Goal: Information Seeking & Learning: Learn about a topic

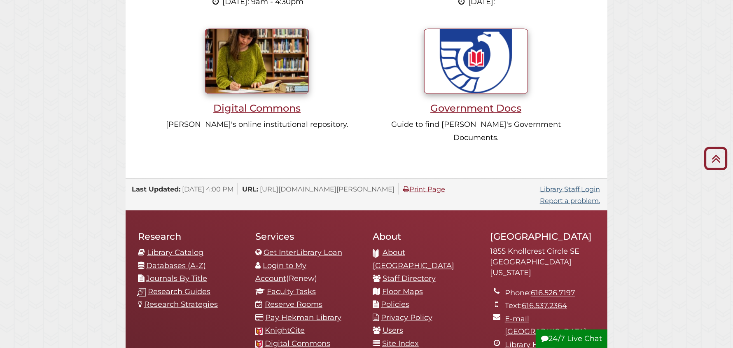
scroll to position [741, 0]
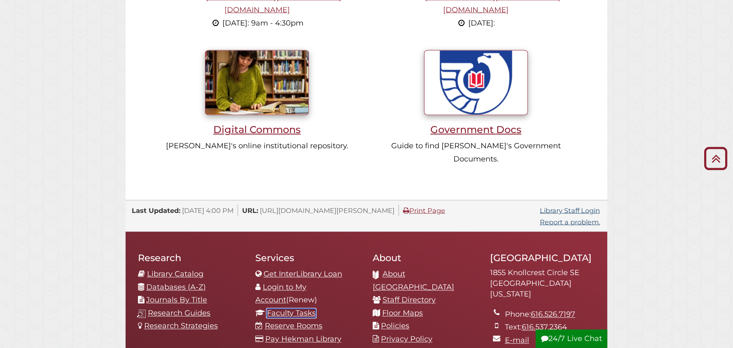
click at [286, 309] on link "Faculty Tasks" at bounding box center [291, 313] width 49 height 9
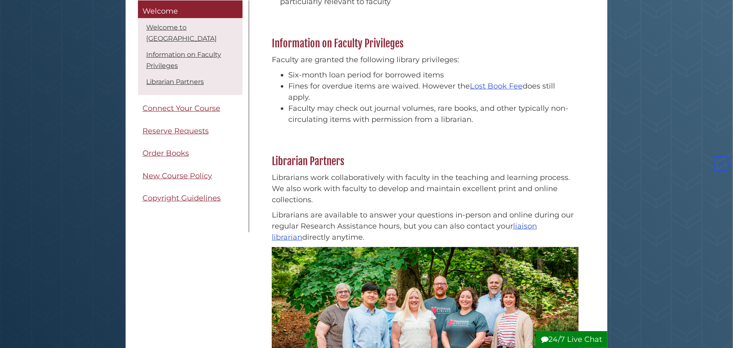
scroll to position [206, 0]
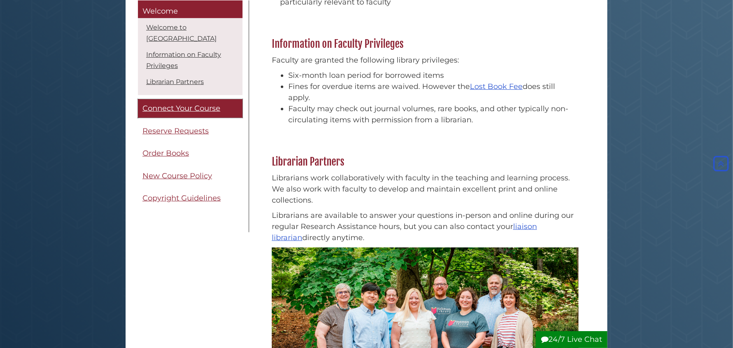
click at [178, 112] on span "Connect Your Course" at bounding box center [182, 108] width 78 height 9
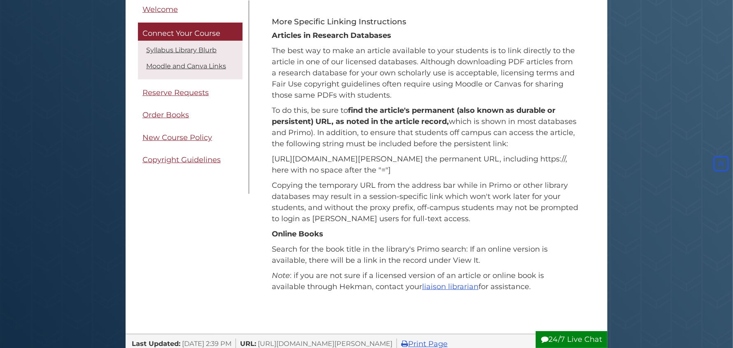
scroll to position [412, 0]
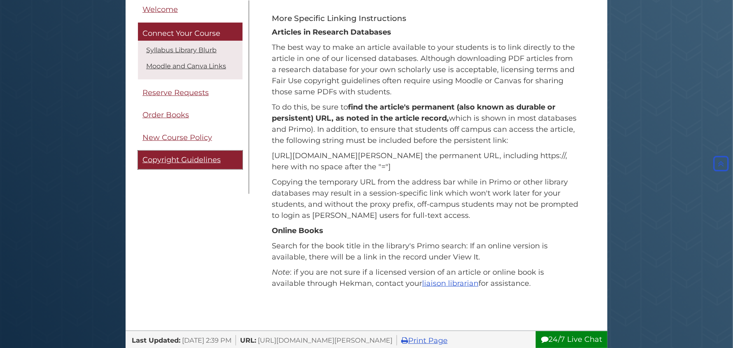
click at [170, 158] on span "Copyright Guidelines" at bounding box center [182, 159] width 78 height 9
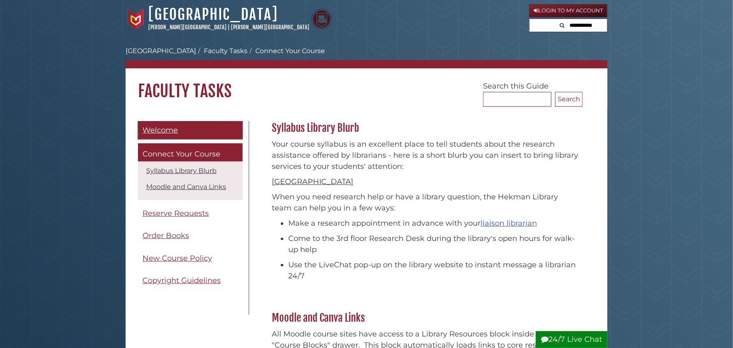
drag, startPoint x: 162, startPoint y: 129, endPoint x: 171, endPoint y: 122, distance: 10.6
click at [162, 128] on span "Welcome" at bounding box center [160, 130] width 35 height 9
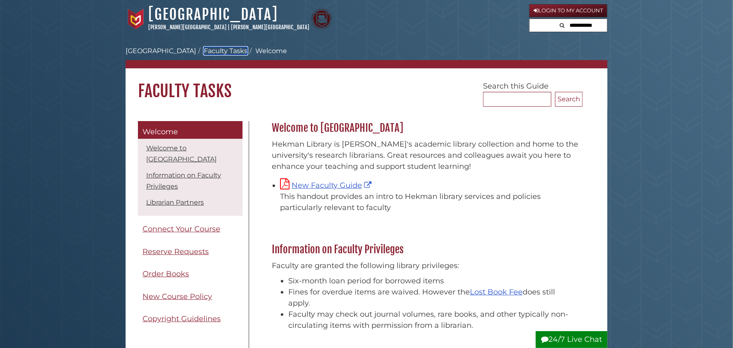
click at [212, 51] on link "Faculty Tasks" at bounding box center [226, 51] width 44 height 8
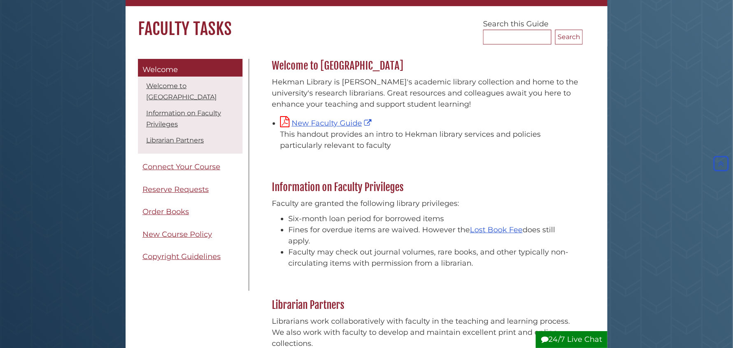
scroll to position [41, 0]
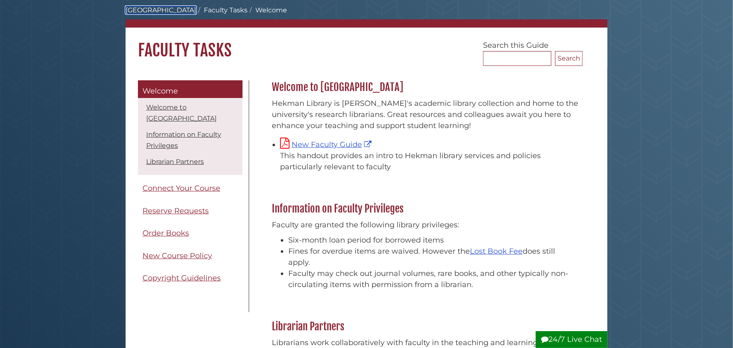
click at [173, 9] on link "[GEOGRAPHIC_DATA]" at bounding box center [161, 10] width 70 height 8
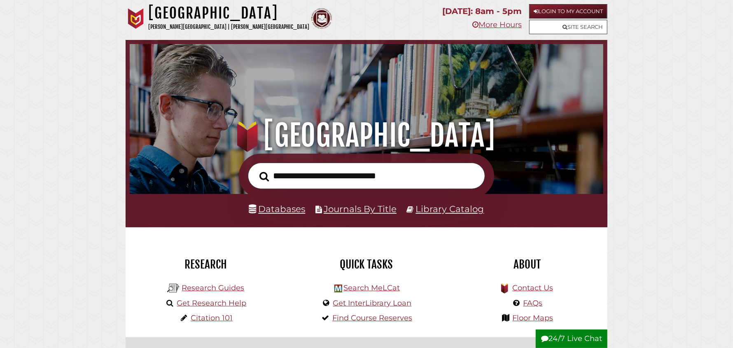
scroll to position [156, 470]
click at [524, 306] on link "FAQs" at bounding box center [533, 303] width 19 height 9
click at [328, 178] on input "text" at bounding box center [366, 176] width 237 height 27
paste input "**********"
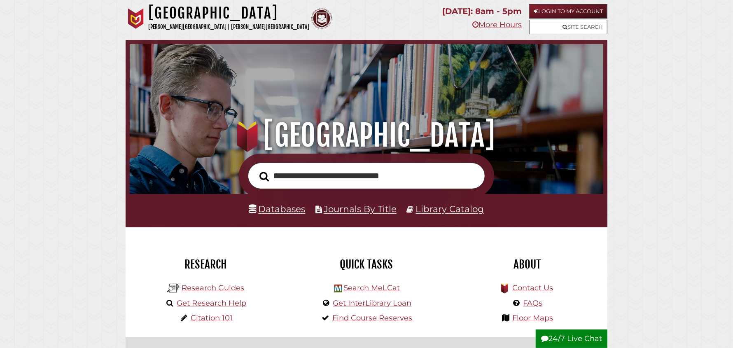
type input "**********"
click at [255, 169] on button "Search" at bounding box center [264, 176] width 18 height 15
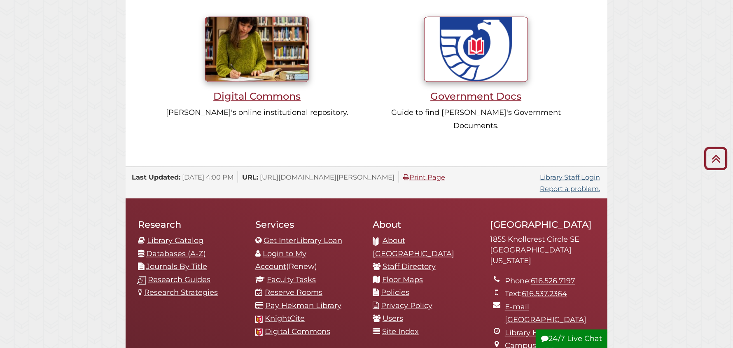
scroll to position [786, 0]
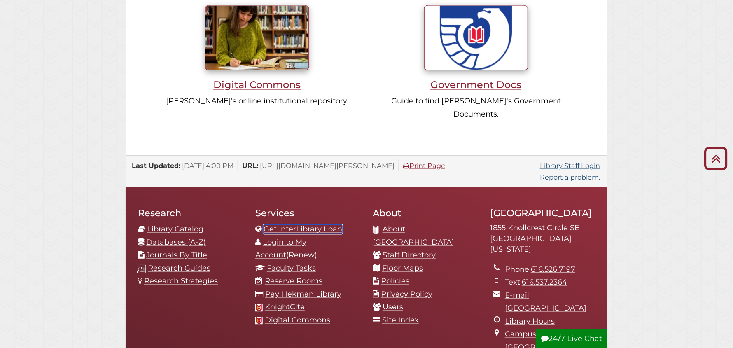
click at [295, 225] on link "Get InterLibrary Loan" at bounding box center [303, 229] width 79 height 9
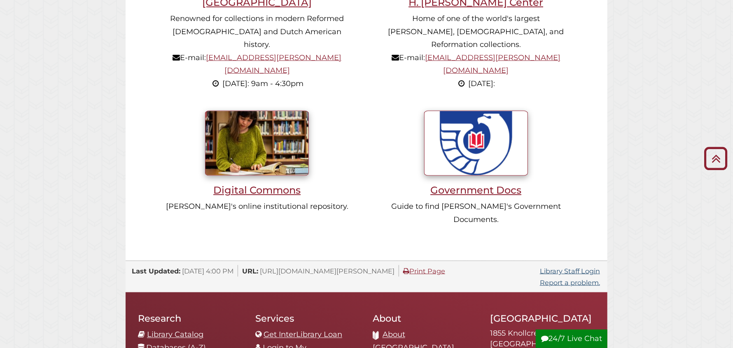
scroll to position [741, 0]
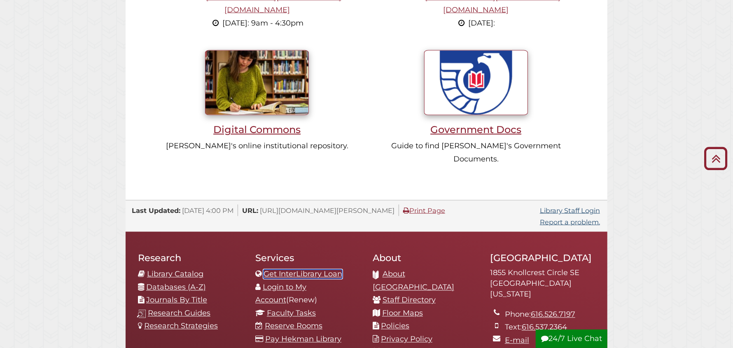
click at [297, 270] on link "Get InterLibrary Loan" at bounding box center [303, 274] width 79 height 9
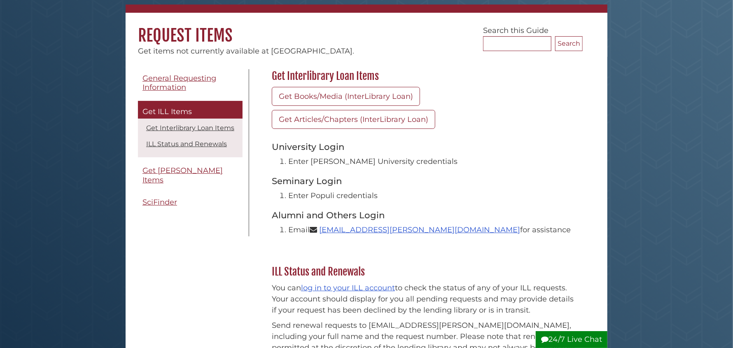
scroll to position [41, 0]
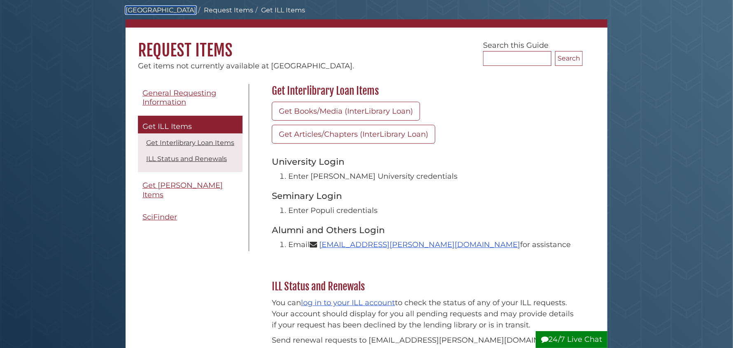
click at [167, 9] on link "[GEOGRAPHIC_DATA]" at bounding box center [161, 10] width 70 height 8
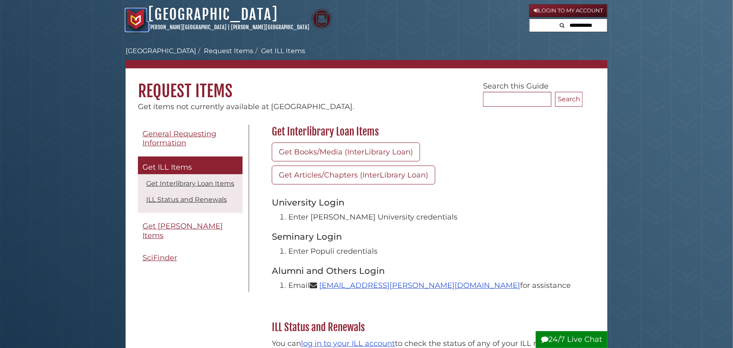
click at [133, 19] on img at bounding box center [136, 19] width 21 height 21
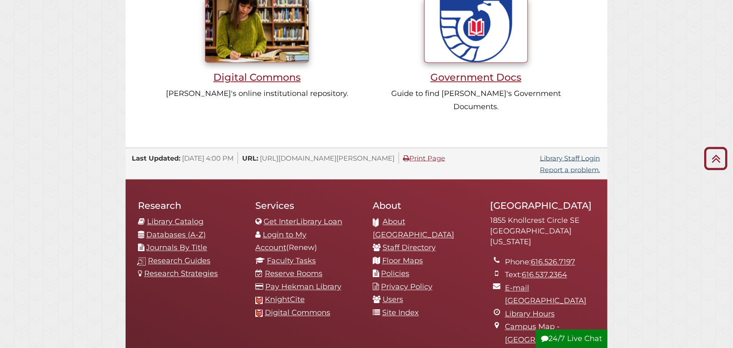
scroll to position [824, 0]
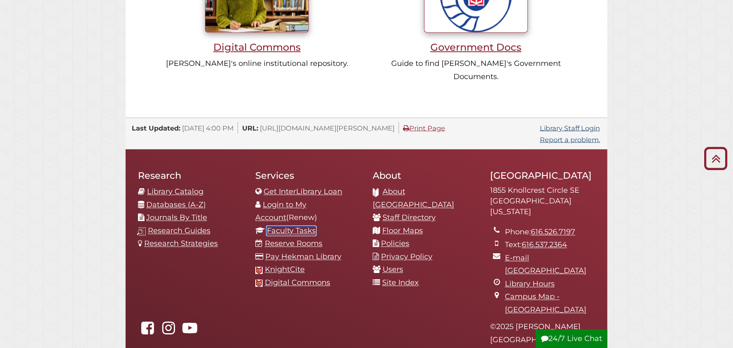
click at [288, 227] on link "Faculty Tasks" at bounding box center [291, 231] width 49 height 9
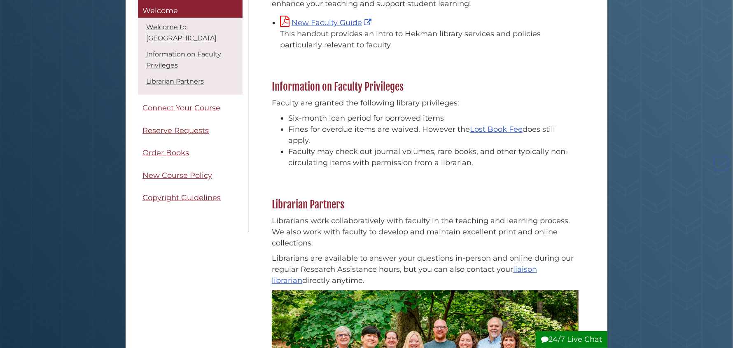
scroll to position [164, 0]
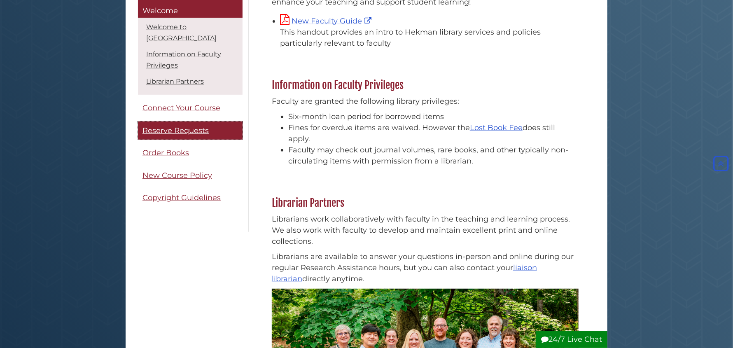
click at [165, 130] on span "Reserve Requests" at bounding box center [176, 130] width 66 height 9
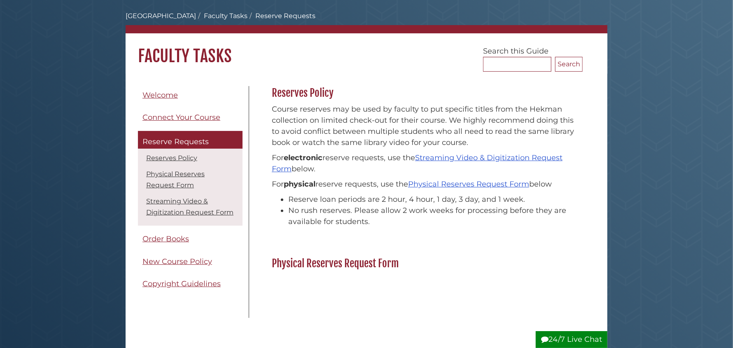
scroll to position [124, 0]
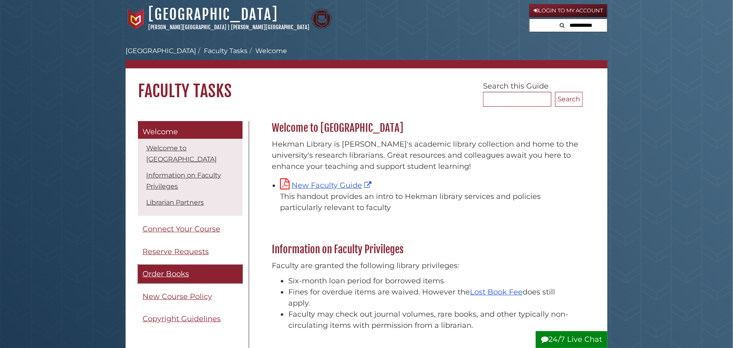
click at [163, 273] on span "Order Books" at bounding box center [166, 273] width 47 height 9
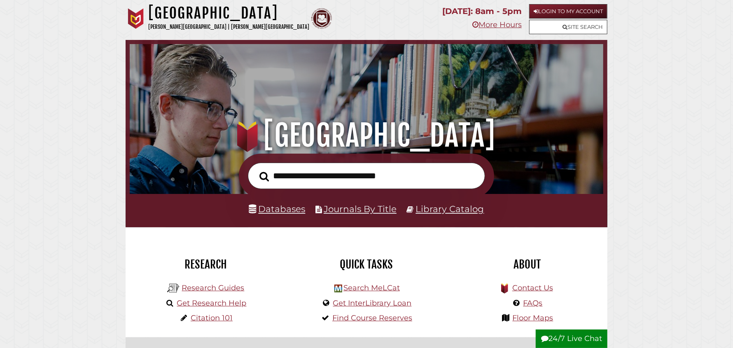
scroll to position [156, 470]
click at [289, 178] on input "text" at bounding box center [366, 176] width 237 height 27
paste input "**********"
type input "**********"
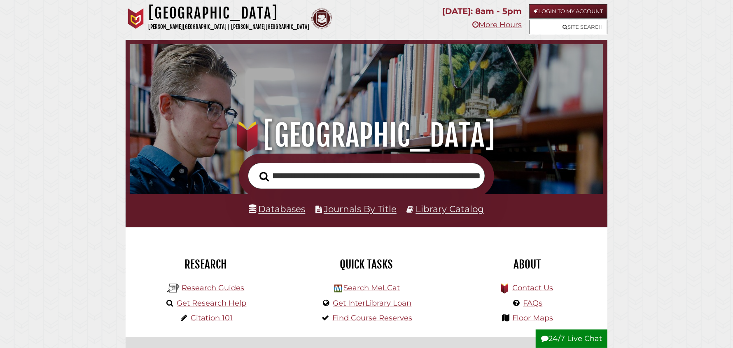
click at [255, 169] on button "Search" at bounding box center [264, 176] width 18 height 15
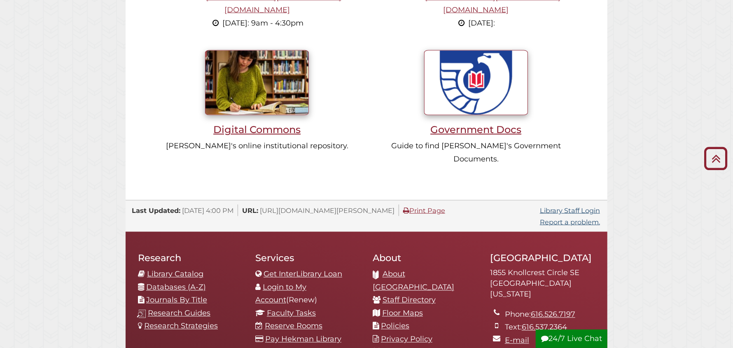
scroll to position [876, 0]
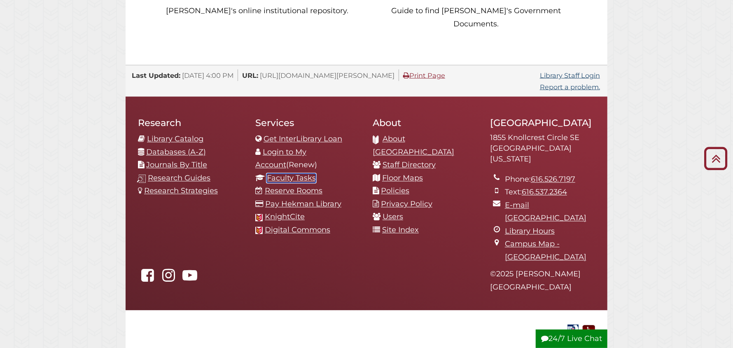
click at [286, 174] on link "Faculty Tasks" at bounding box center [291, 178] width 49 height 9
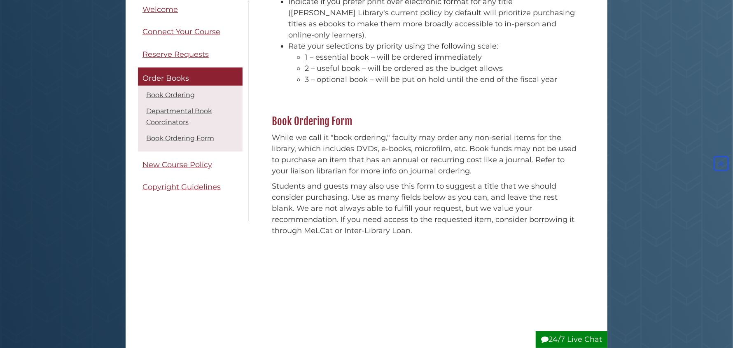
scroll to position [453, 0]
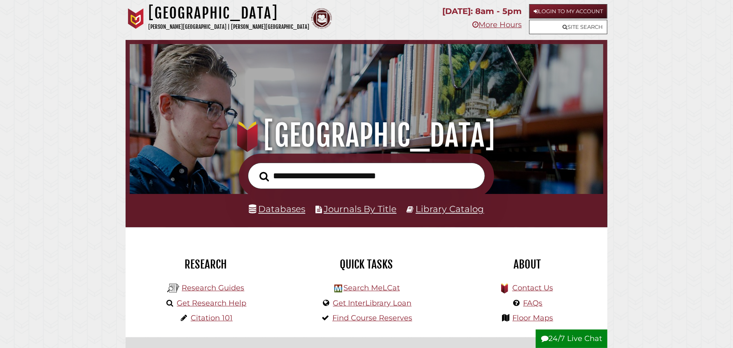
scroll to position [156, 470]
drag, startPoint x: 325, startPoint y: 180, endPoint x: 329, endPoint y: 177, distance: 4.5
click at [325, 180] on input "text" at bounding box center [366, 176] width 237 height 27
type input "**********"
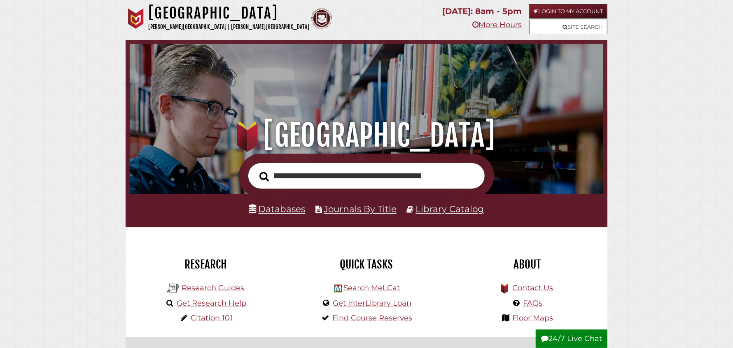
click at [255, 169] on button "Search" at bounding box center [264, 176] width 18 height 15
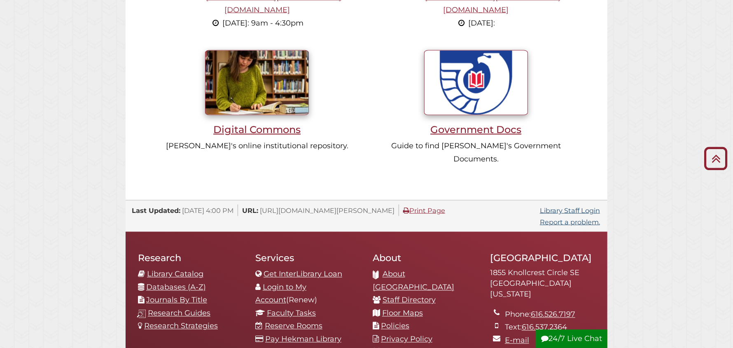
scroll to position [865, 0]
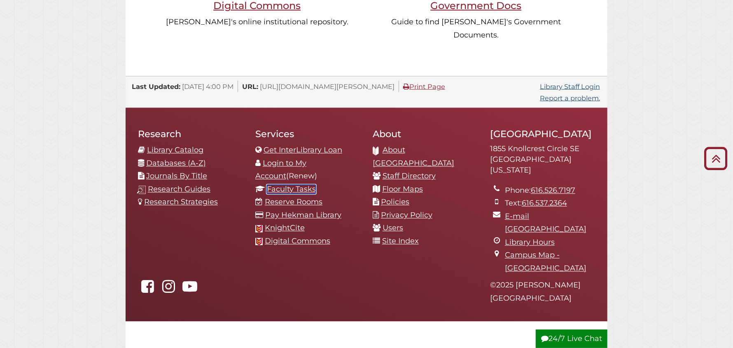
drag, startPoint x: 286, startPoint y: 149, endPoint x: 284, endPoint y: 143, distance: 6.8
click at [286, 185] on link "Faculty Tasks" at bounding box center [291, 189] width 49 height 9
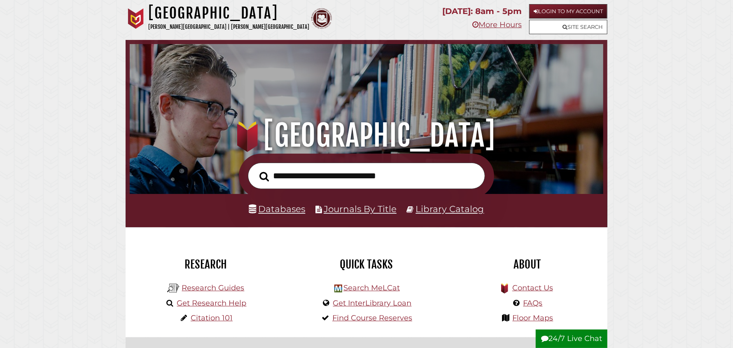
scroll to position [156, 470]
click at [289, 213] on link "Databases" at bounding box center [277, 209] width 56 height 11
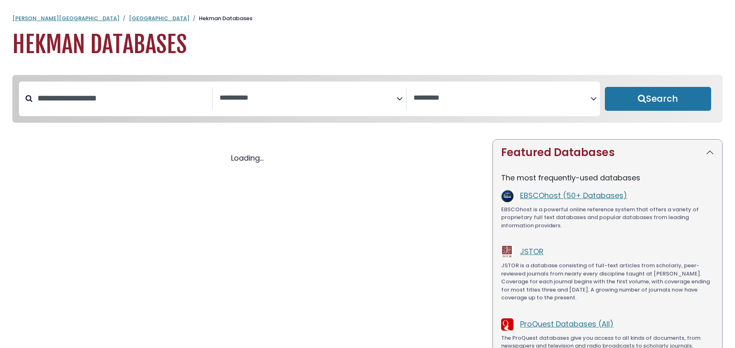
select select "Database Subject Filter"
select select "Database Vendors Filter"
select select "Database Subject Filter"
select select "Database Vendors Filter"
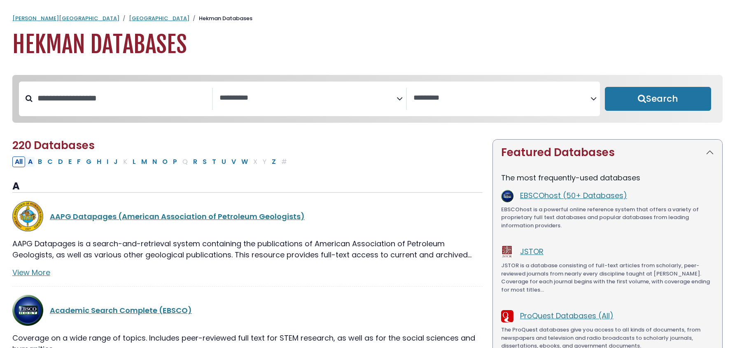
click at [31, 163] on button "A" at bounding box center [30, 162] width 9 height 11
select select "Database Subject Filter"
select select "Database Vendors Filter"
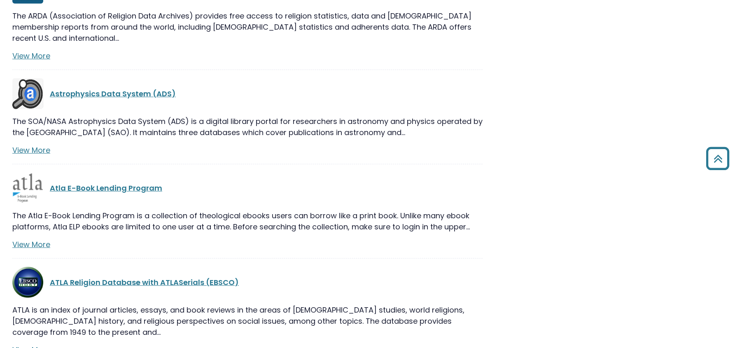
scroll to position [2757, 0]
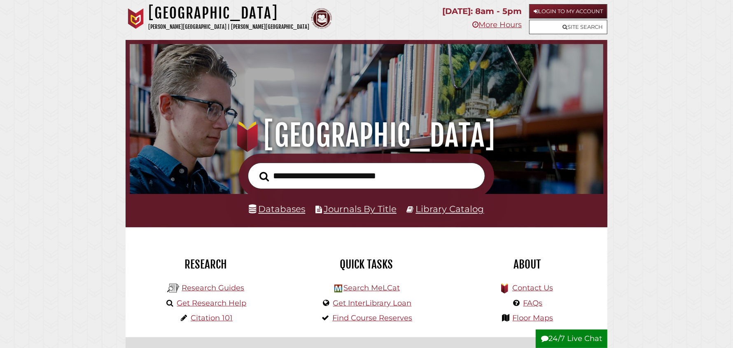
scroll to position [156, 470]
click at [277, 176] on input "text" at bounding box center [366, 176] width 237 height 27
type input "**********"
click at [255, 169] on button "Search" at bounding box center [264, 176] width 18 height 15
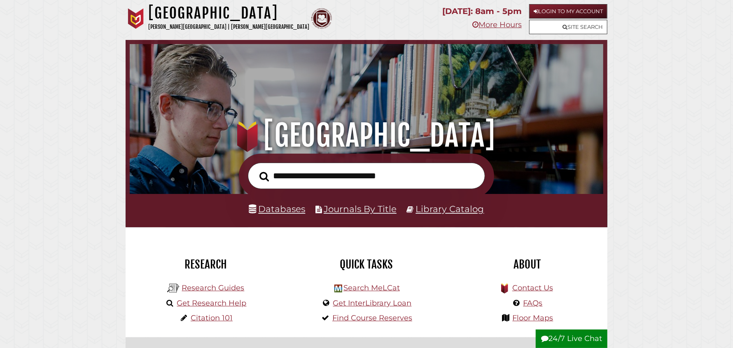
click at [287, 173] on input "text" at bounding box center [366, 176] width 237 height 27
type input "**********"
click at [255, 169] on button "Search" at bounding box center [264, 176] width 18 height 15
